Goal: Check status: Check status

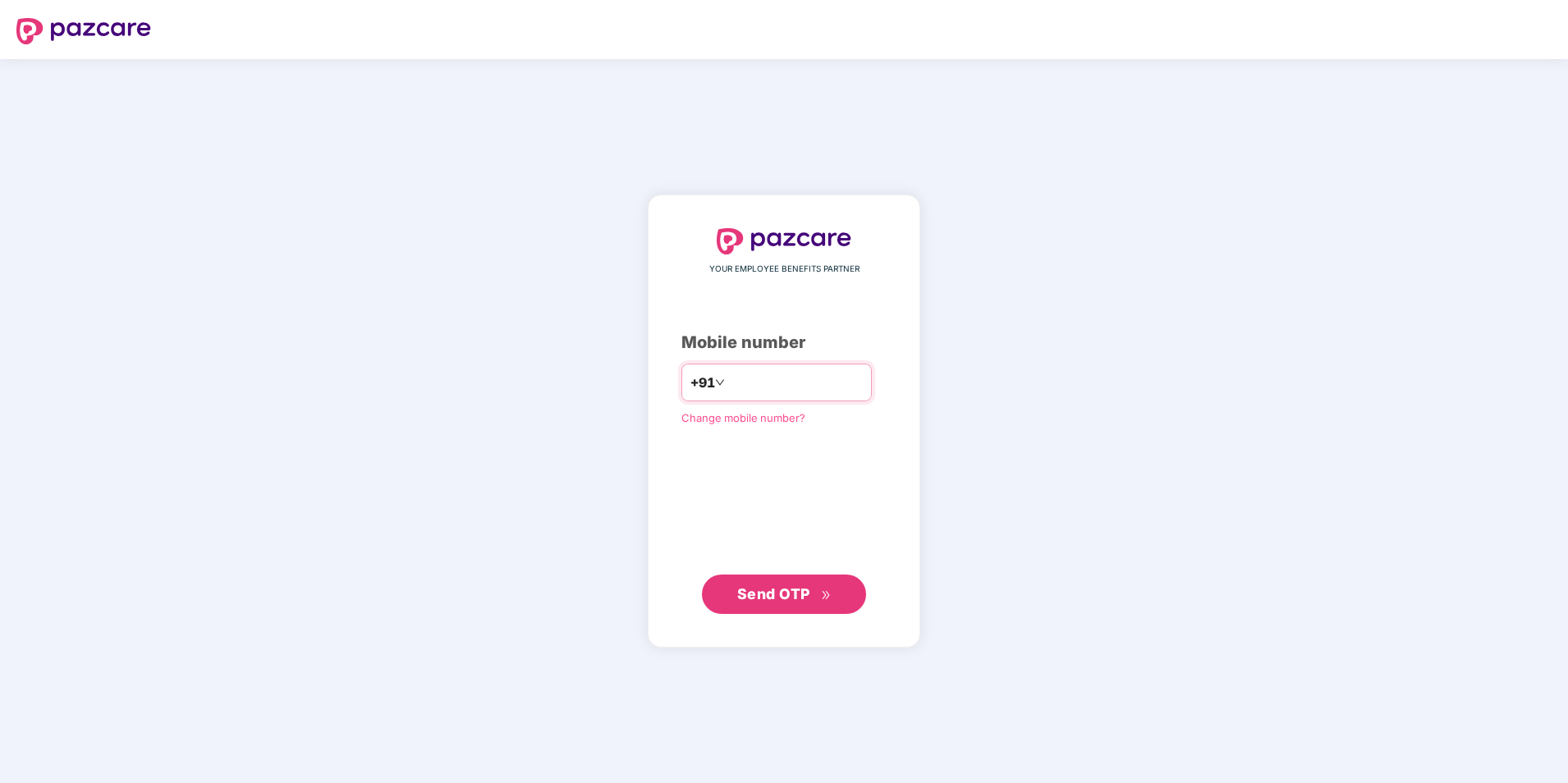
click at [788, 385] on input "number" at bounding box center [795, 382] width 135 height 26
type input "**********"
click at [796, 595] on span "Send OTP" at bounding box center [774, 593] width 73 height 18
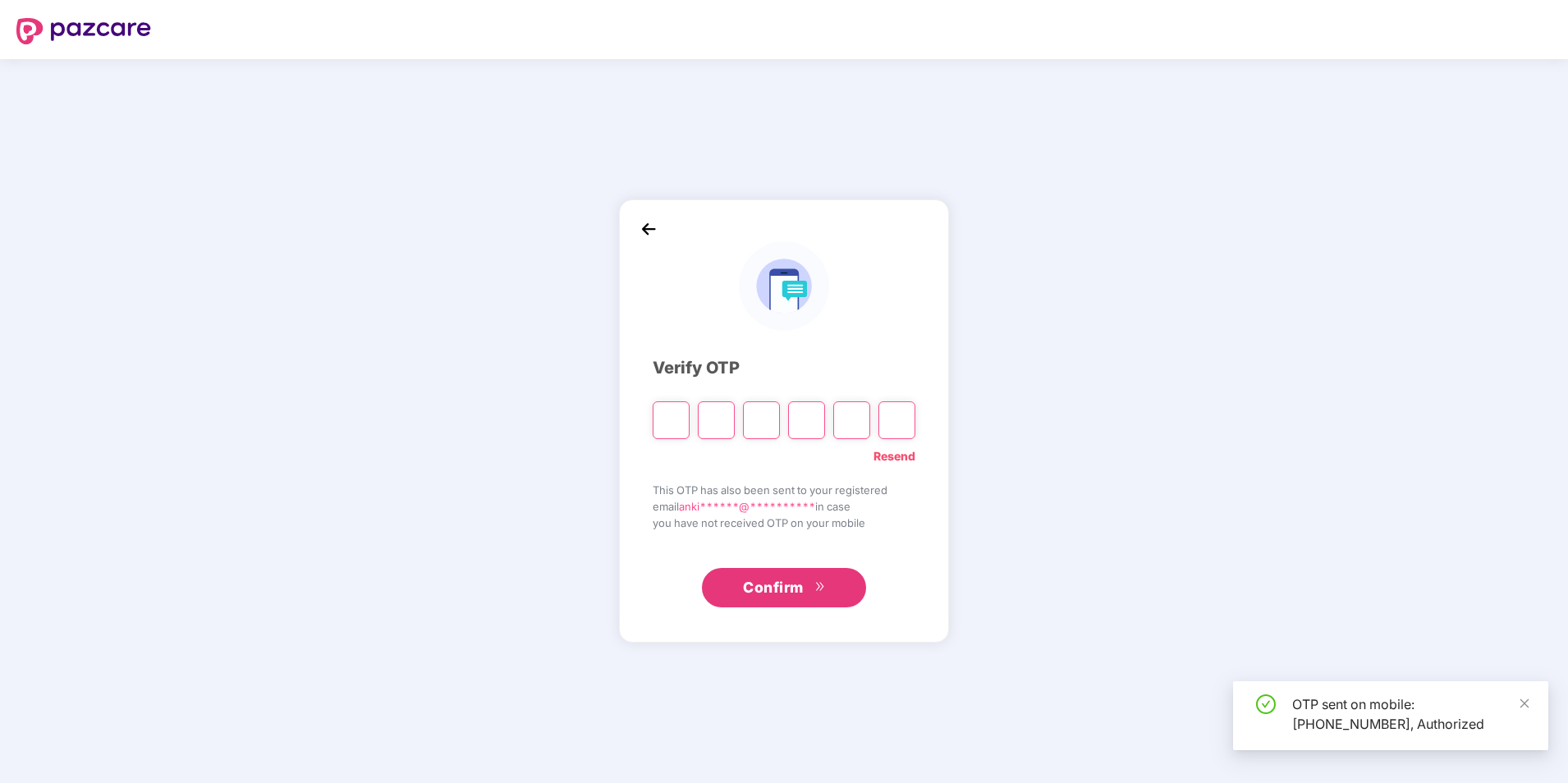
click at [669, 414] on input "Please enter verification code. Digit 1" at bounding box center [672, 420] width 37 height 38
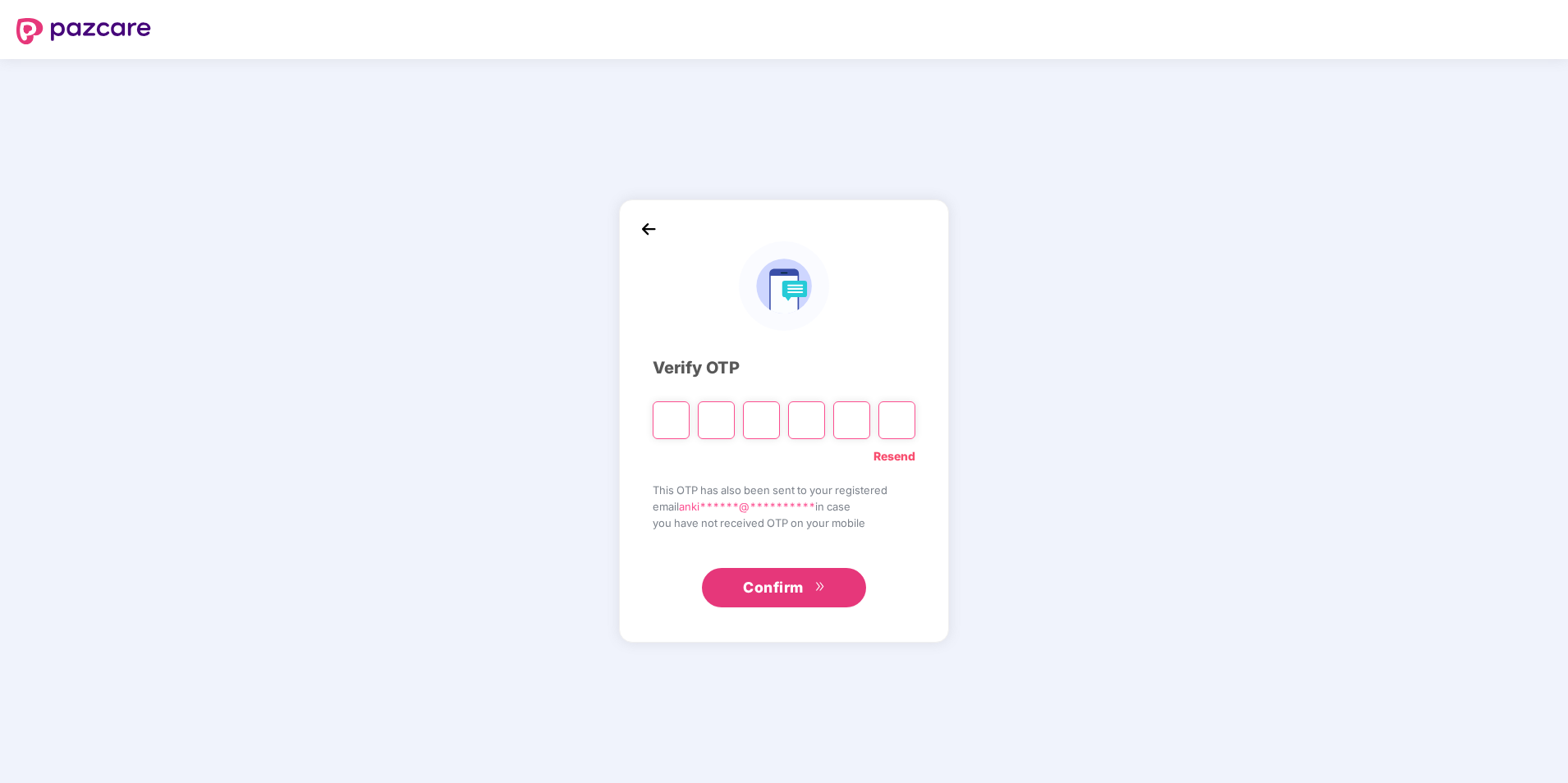
type input "*"
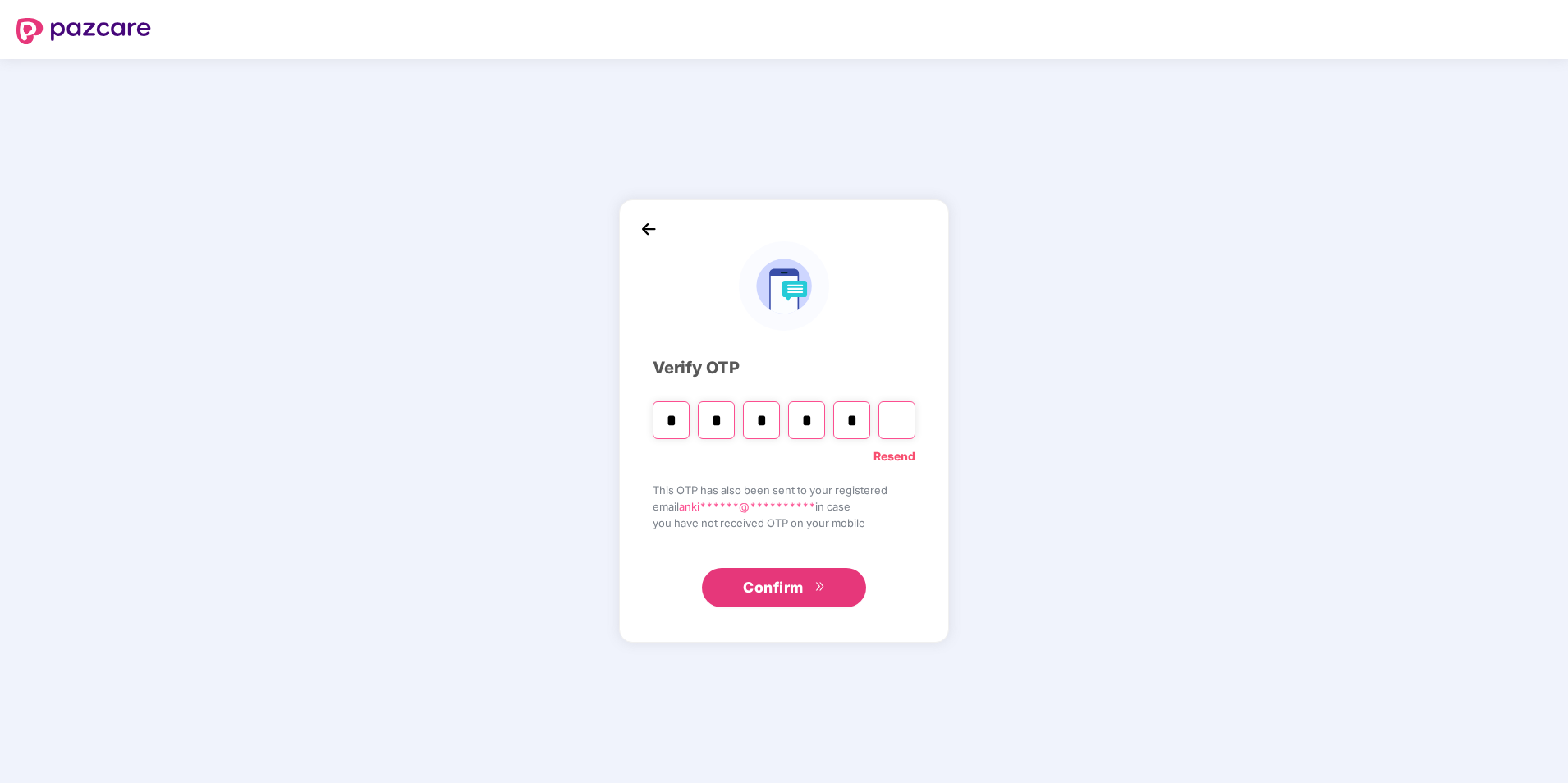
type input "*"
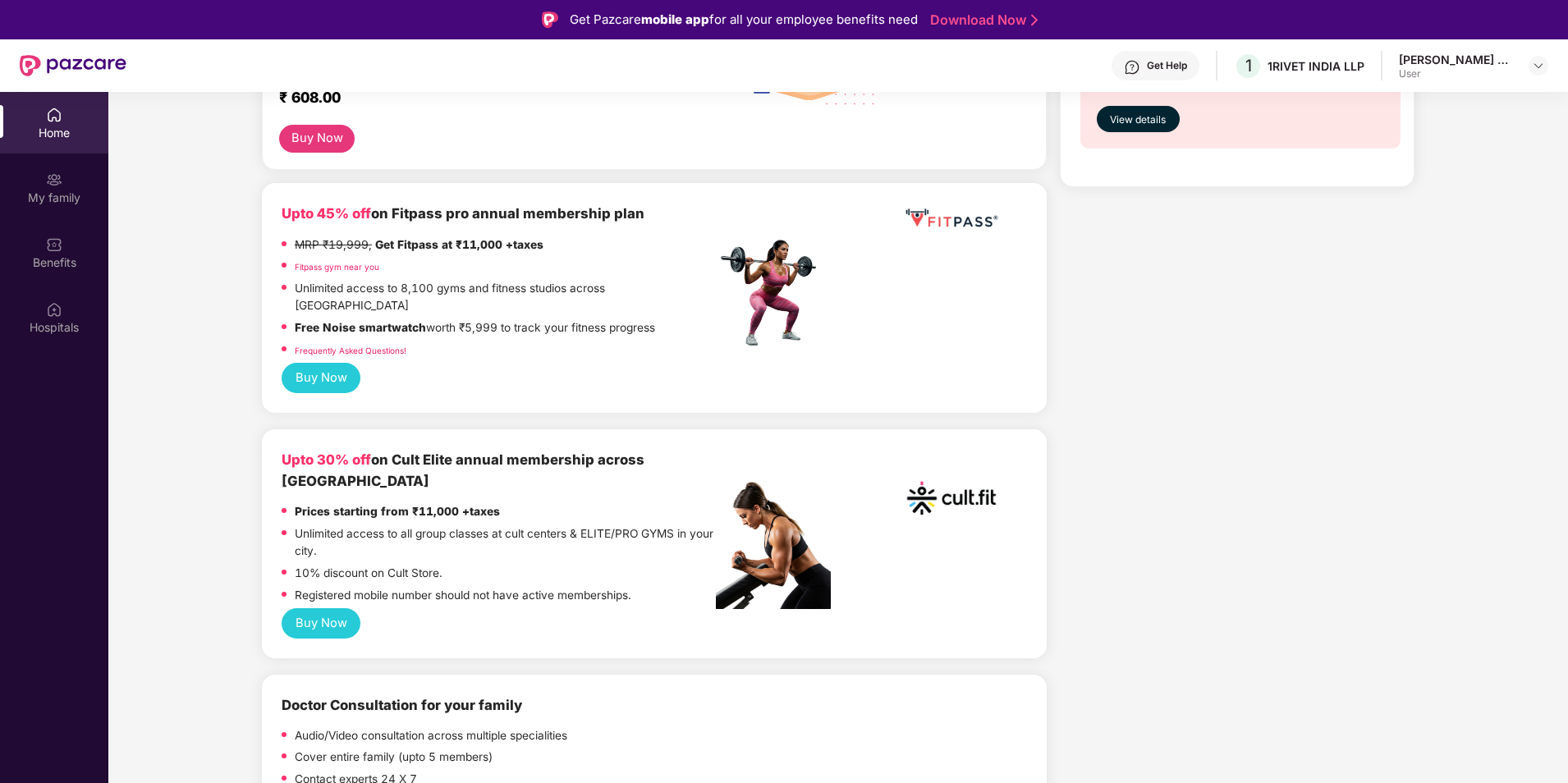
scroll to position [328, 0]
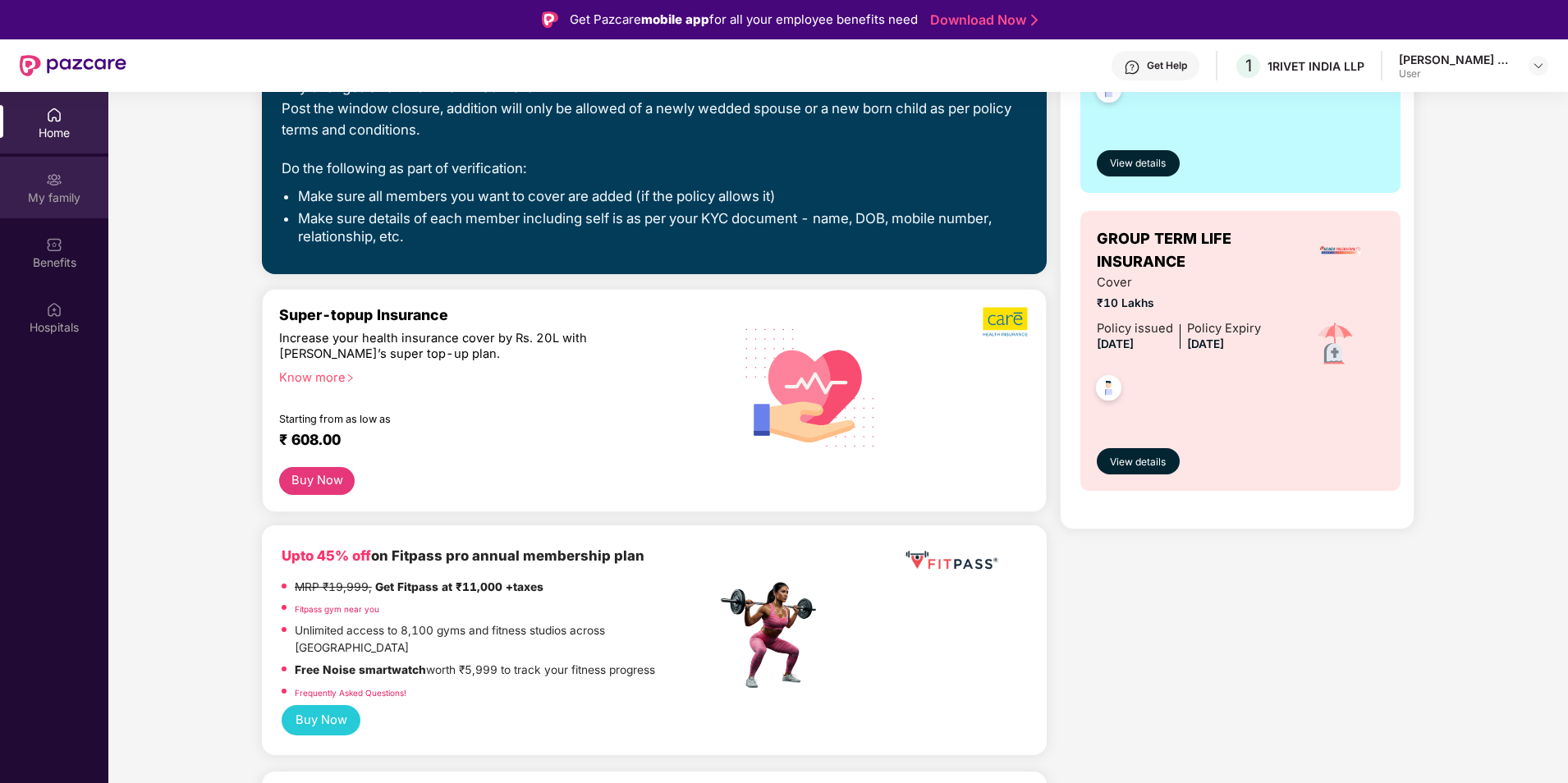
click at [62, 201] on div "My family" at bounding box center [54, 198] width 109 height 17
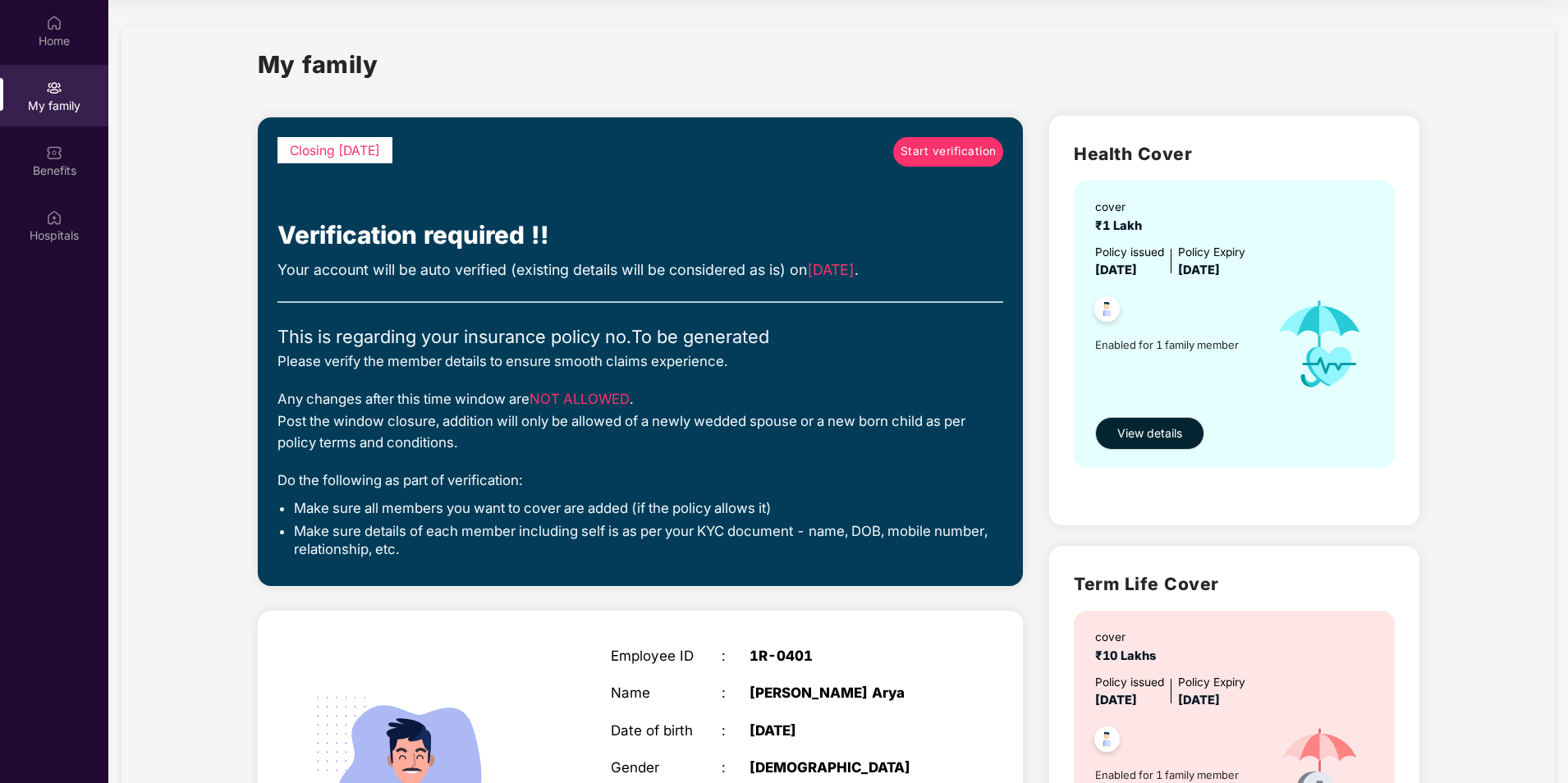
click at [1137, 263] on span "[DATE]" at bounding box center [1116, 270] width 42 height 15
click at [1130, 430] on span "View details" at bounding box center [1150, 433] width 65 height 18
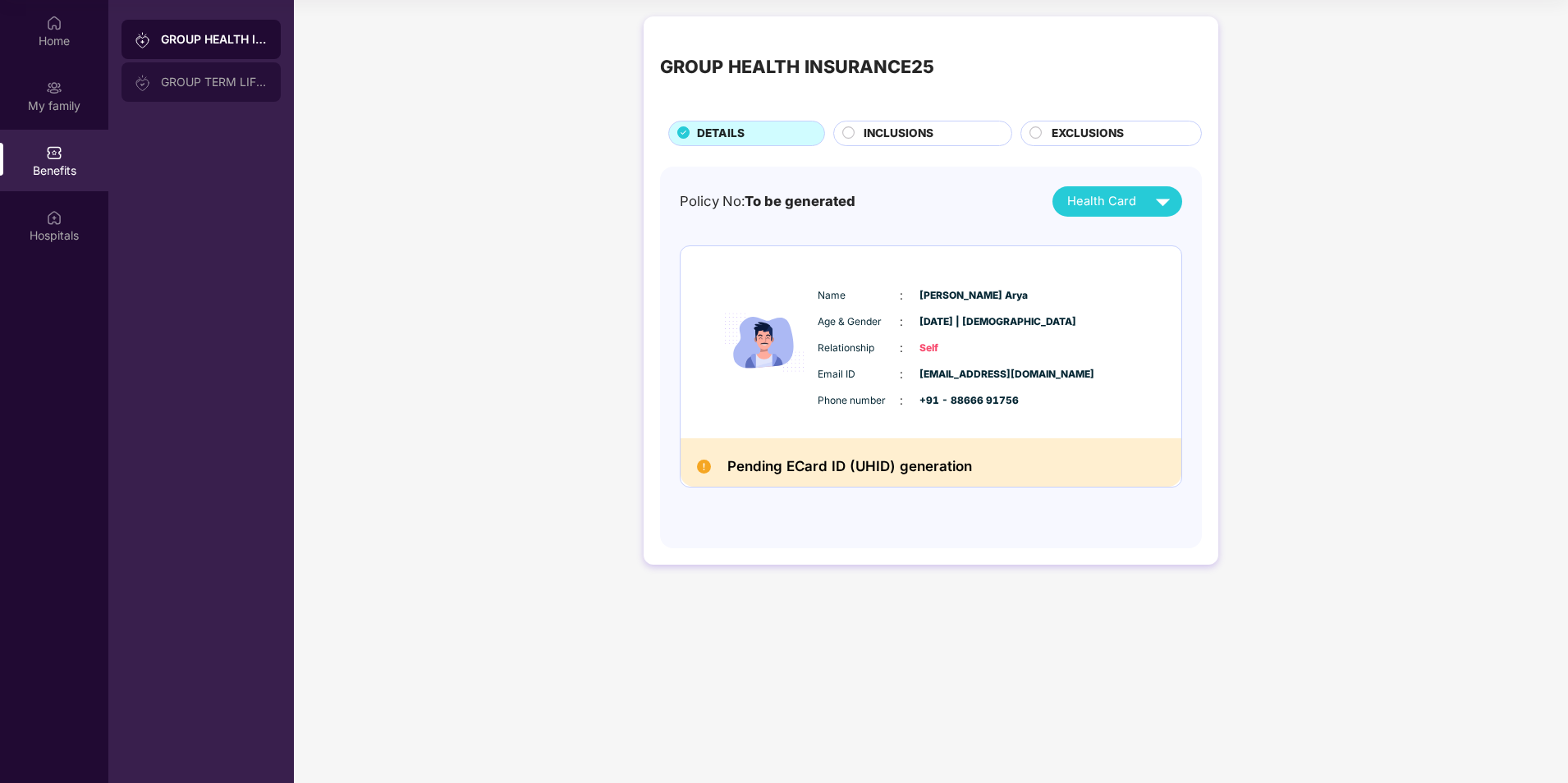
click at [218, 83] on div "GROUP TERM LIFE INSURANCE" at bounding box center [213, 82] width 107 height 13
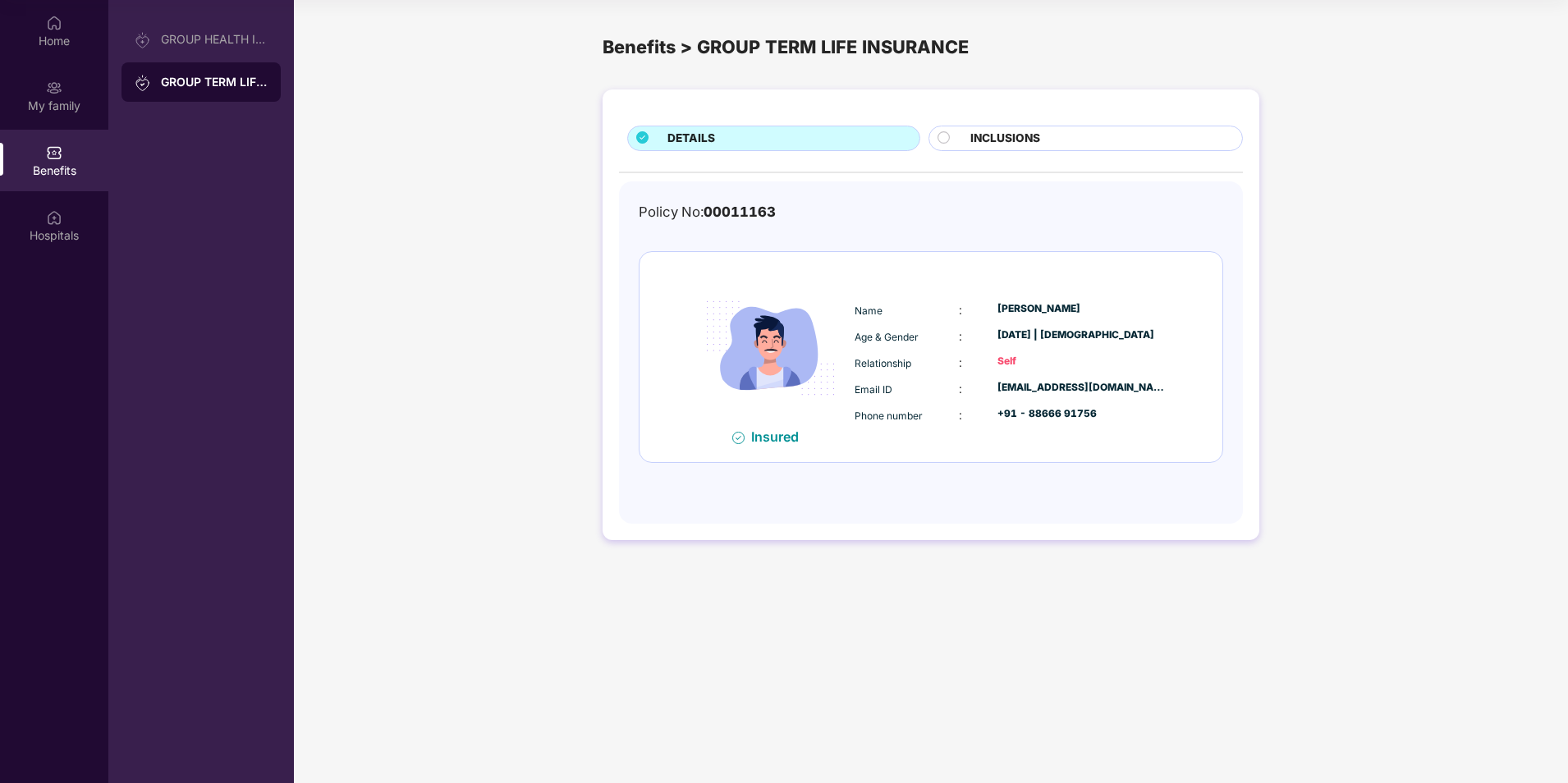
click at [971, 162] on div "DETAILS INCLUSIONS Policy No: 00011163 Insured Name : [PERSON_NAME] [PERSON_NAM…" at bounding box center [932, 314] width 657 height 451
click at [975, 132] on span "INCLUSIONS" at bounding box center [1005, 138] width 70 height 18
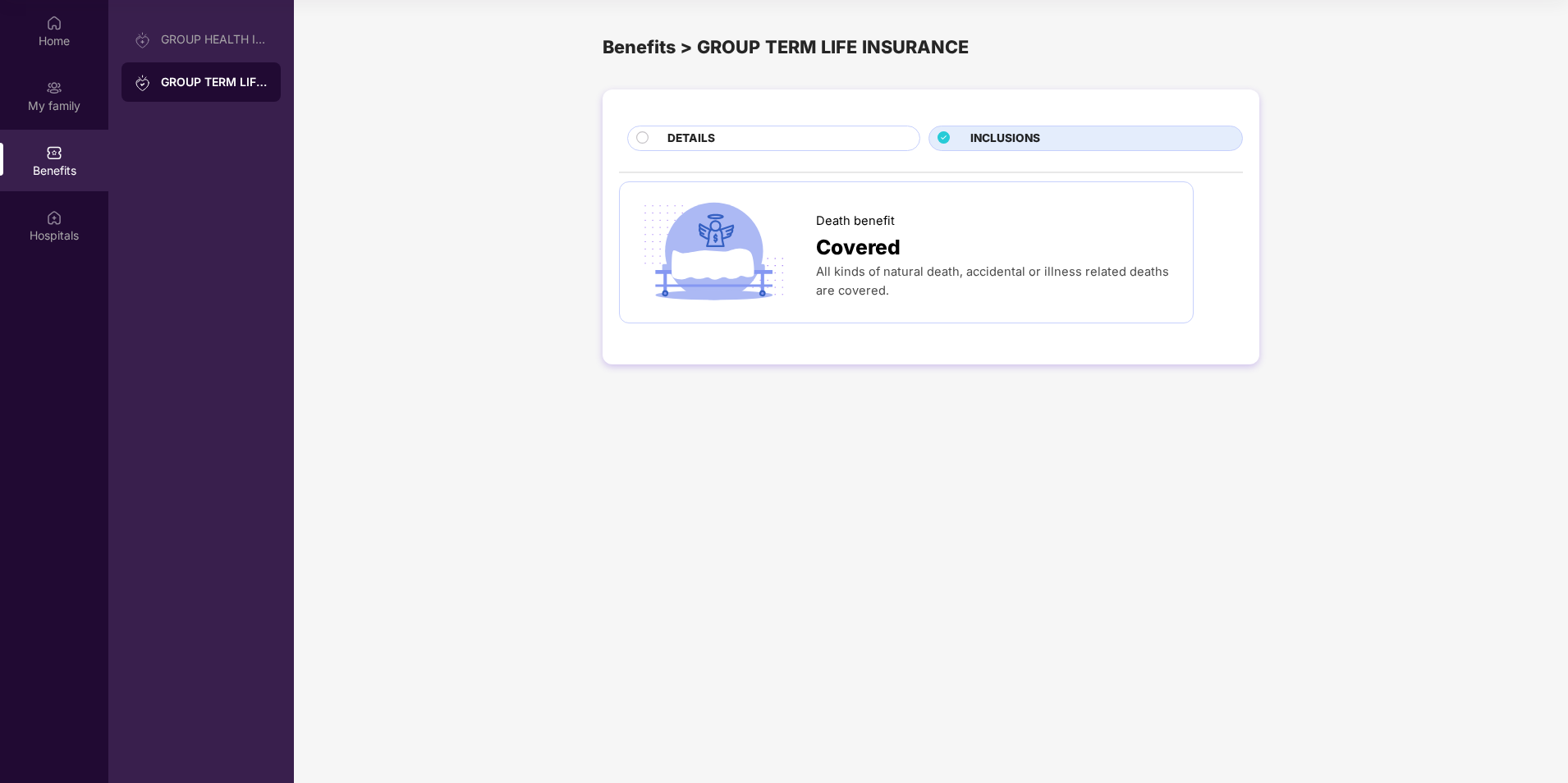
click at [868, 284] on span "All kinds of natural death, accidental or illness related deaths are covered." at bounding box center [993, 281] width 353 height 33
click at [628, 139] on div "DETAILS" at bounding box center [774, 137] width 293 height 25
